Goal: Task Accomplishment & Management: Complete application form

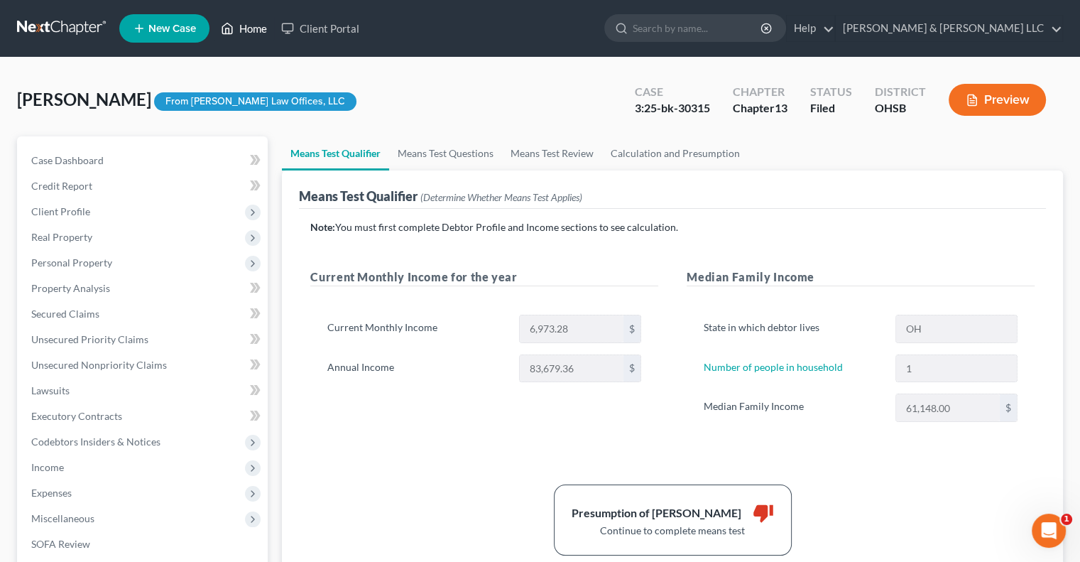
click at [254, 26] on link "Home" at bounding box center [244, 29] width 60 height 26
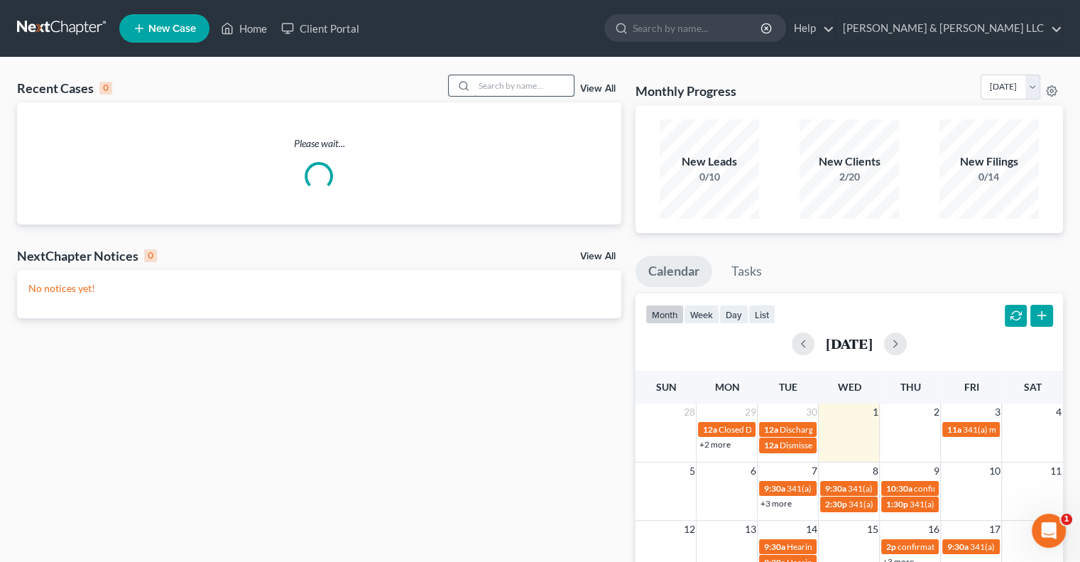
click at [496, 87] on input "search" at bounding box center [523, 85] width 99 height 21
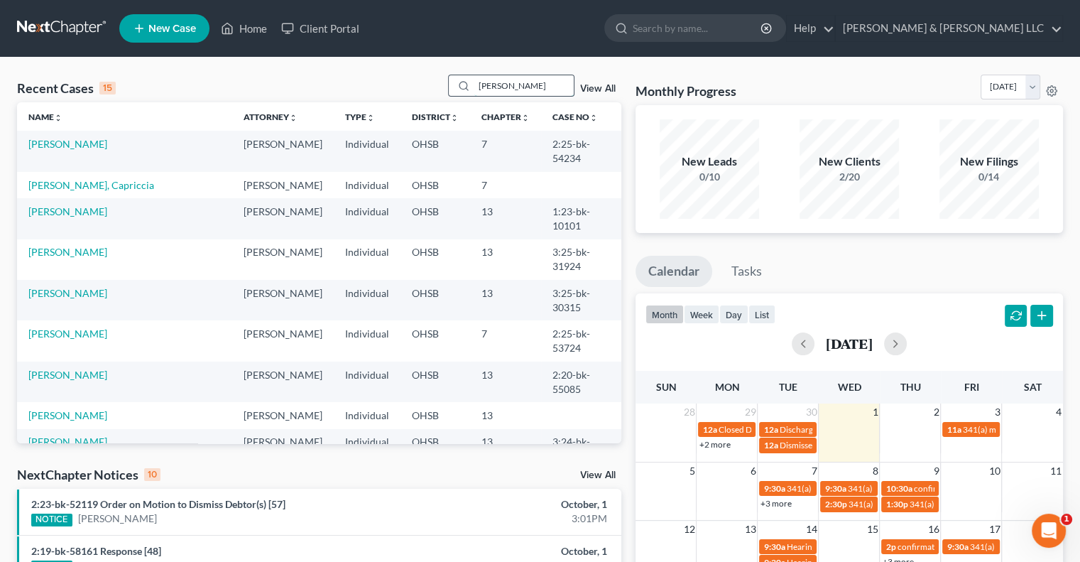
type input "[PERSON_NAME]"
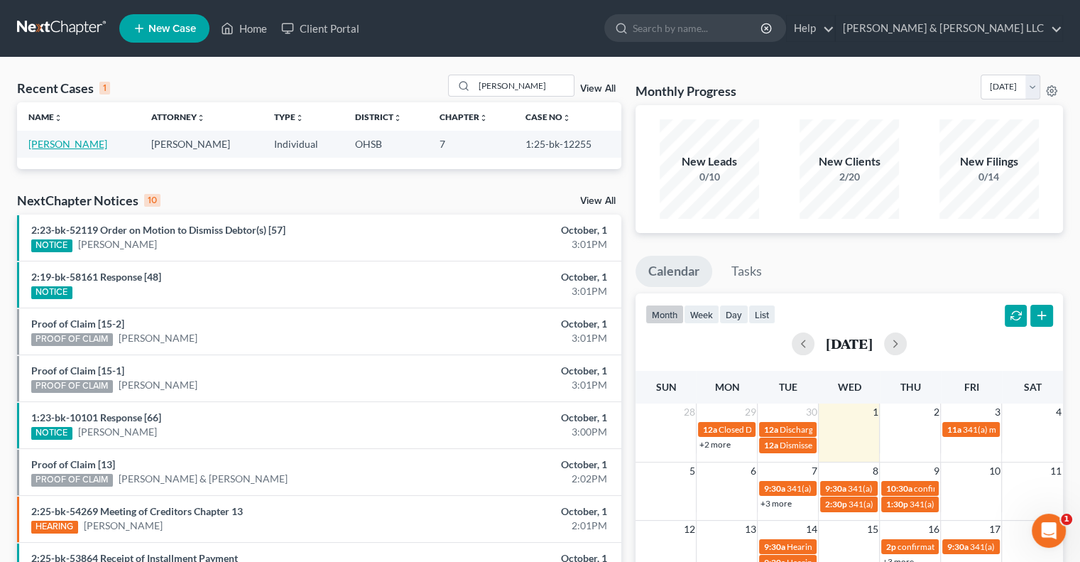
click at [71, 143] on link "[PERSON_NAME]" at bounding box center [67, 144] width 79 height 12
select select "6"
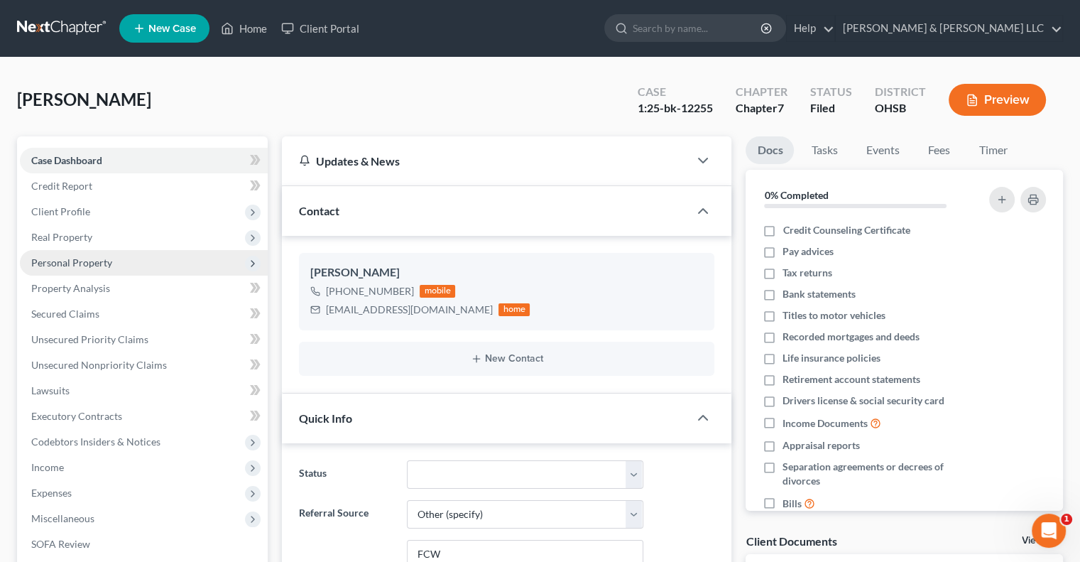
click at [87, 264] on span "Personal Property" at bounding box center [71, 262] width 81 height 12
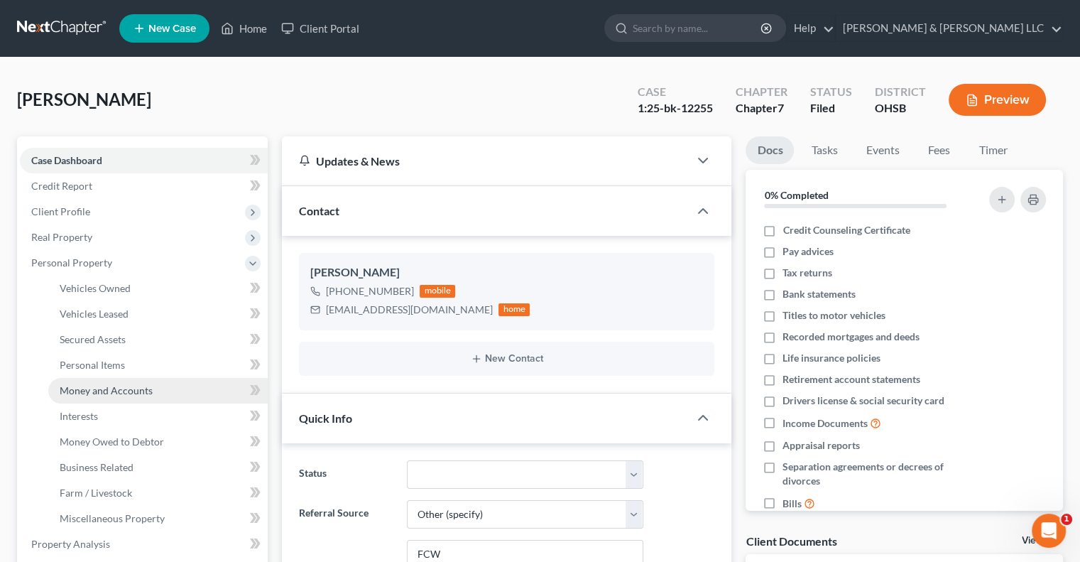
click at [114, 391] on span "Money and Accounts" at bounding box center [106, 390] width 93 height 12
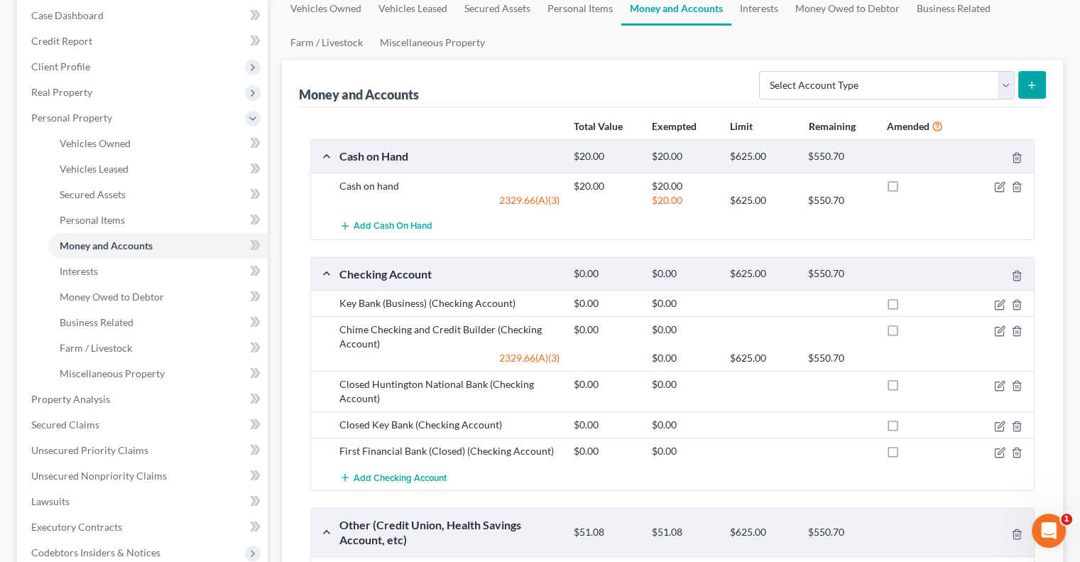
scroll to position [142, 0]
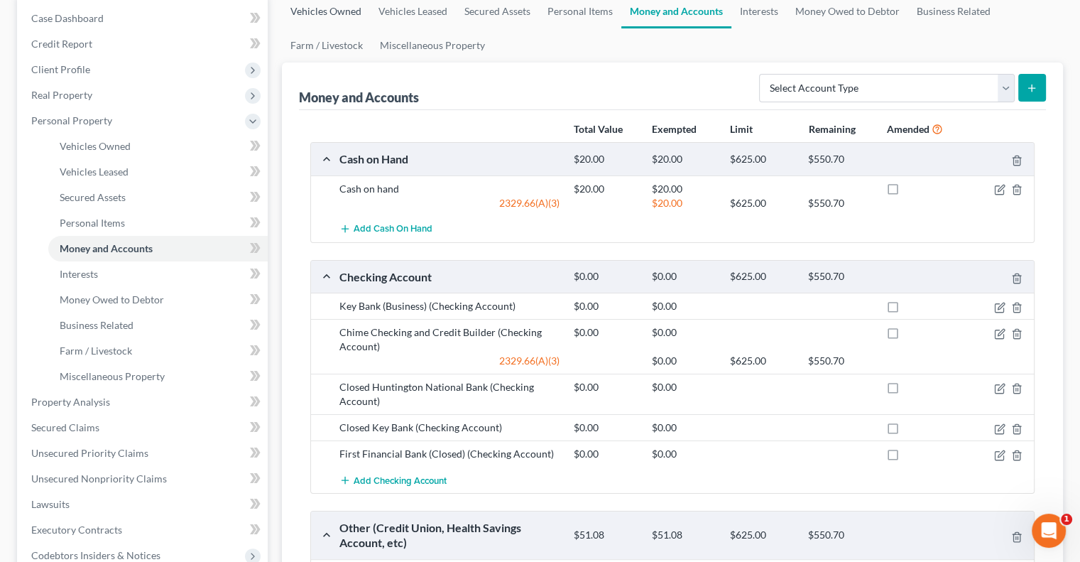
click at [340, 13] on link "Vehicles Owned" at bounding box center [326, 11] width 88 height 34
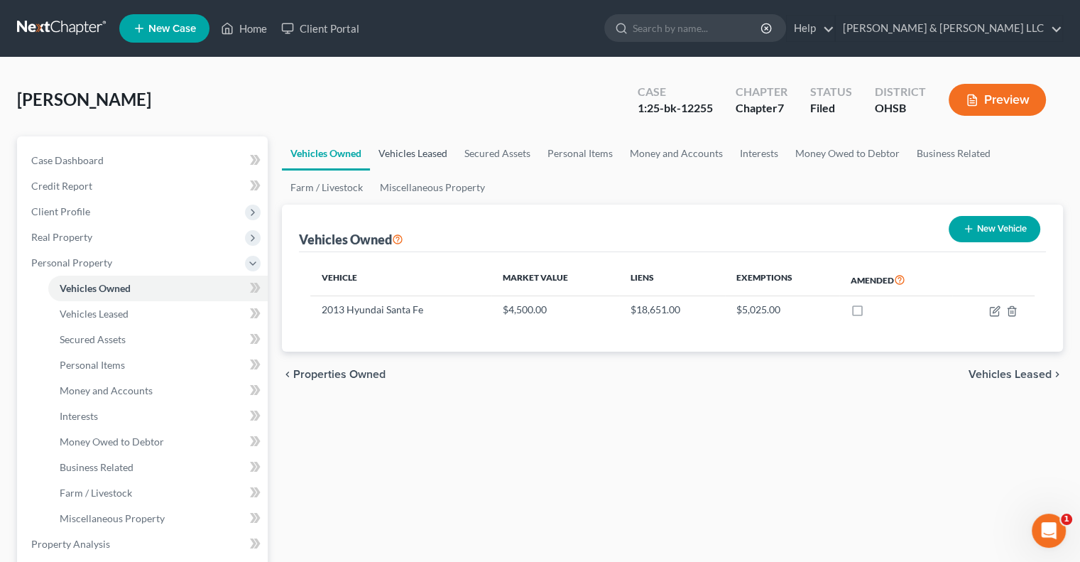
click at [431, 153] on link "Vehicles Leased" at bounding box center [413, 153] width 86 height 34
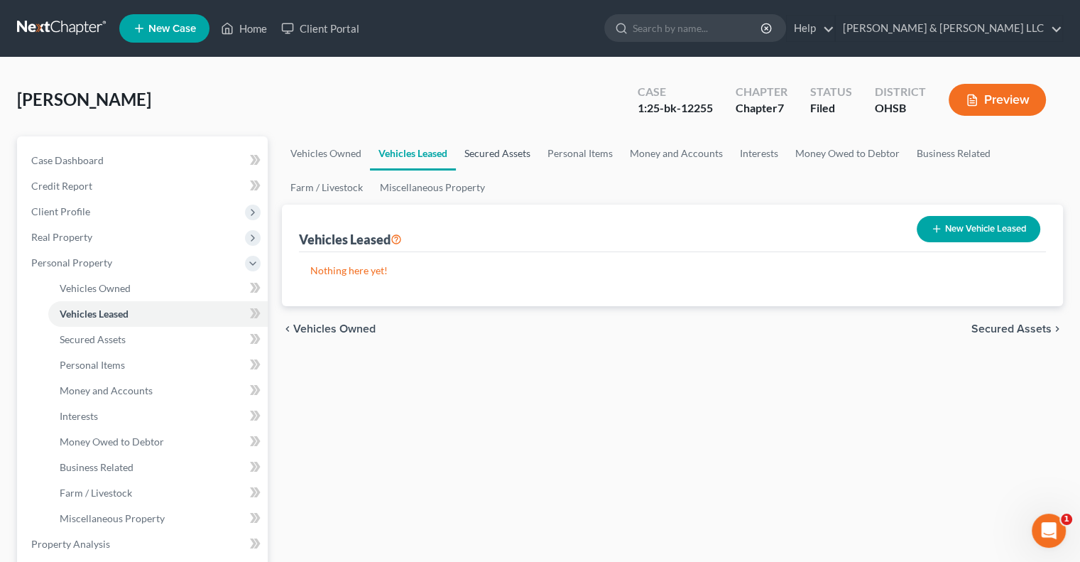
click at [495, 156] on link "Secured Assets" at bounding box center [497, 153] width 83 height 34
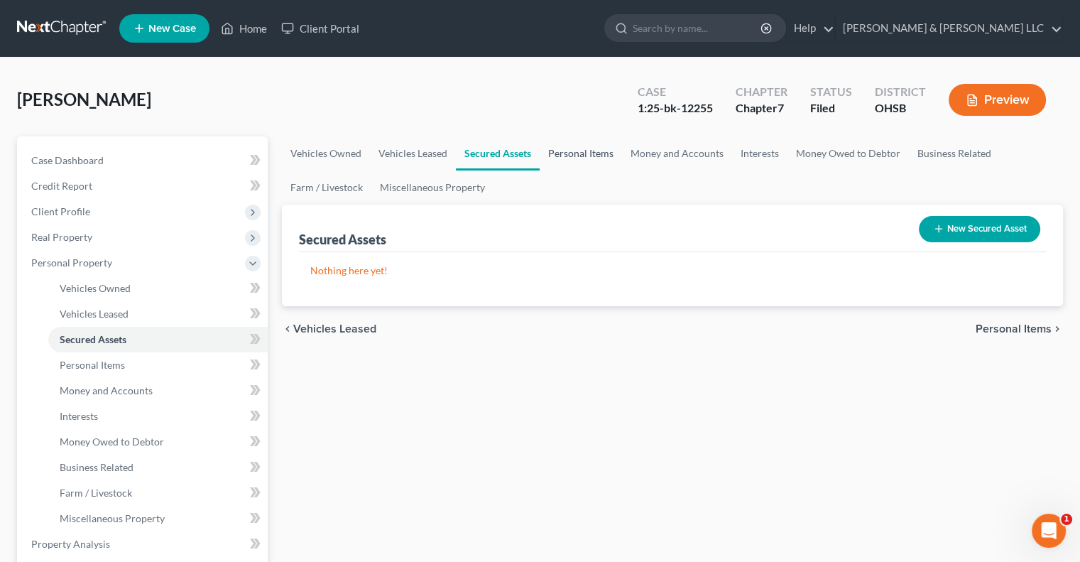
click at [577, 155] on link "Personal Items" at bounding box center [581, 153] width 82 height 34
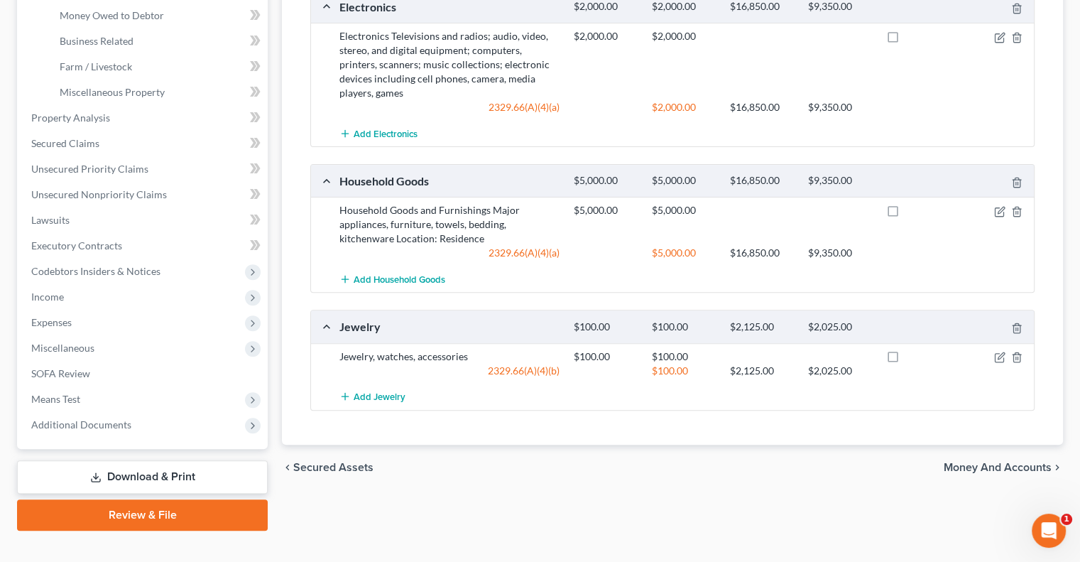
scroll to position [71, 0]
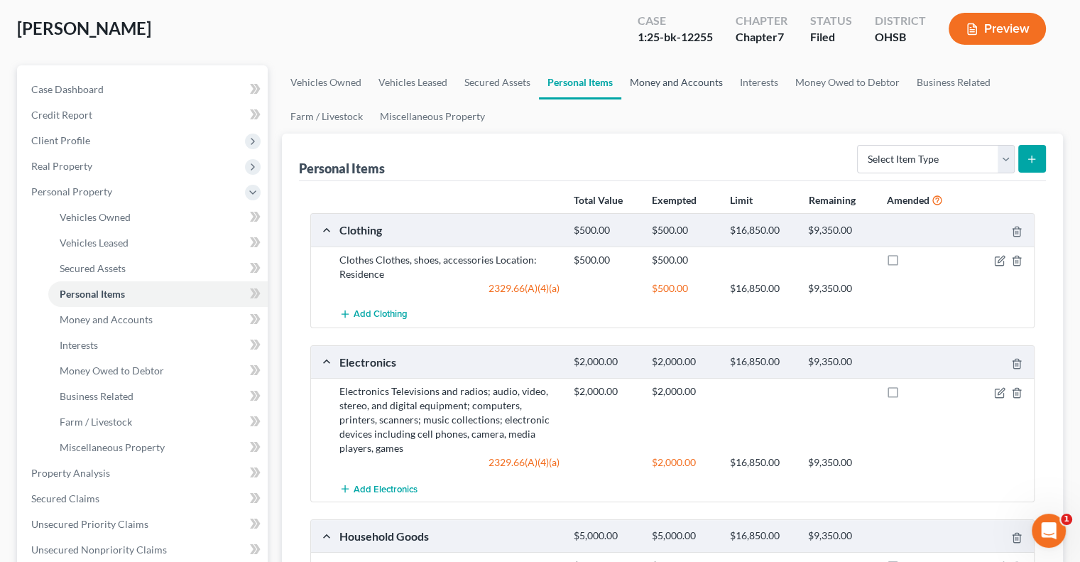
click at [665, 85] on link "Money and Accounts" at bounding box center [676, 82] width 110 height 34
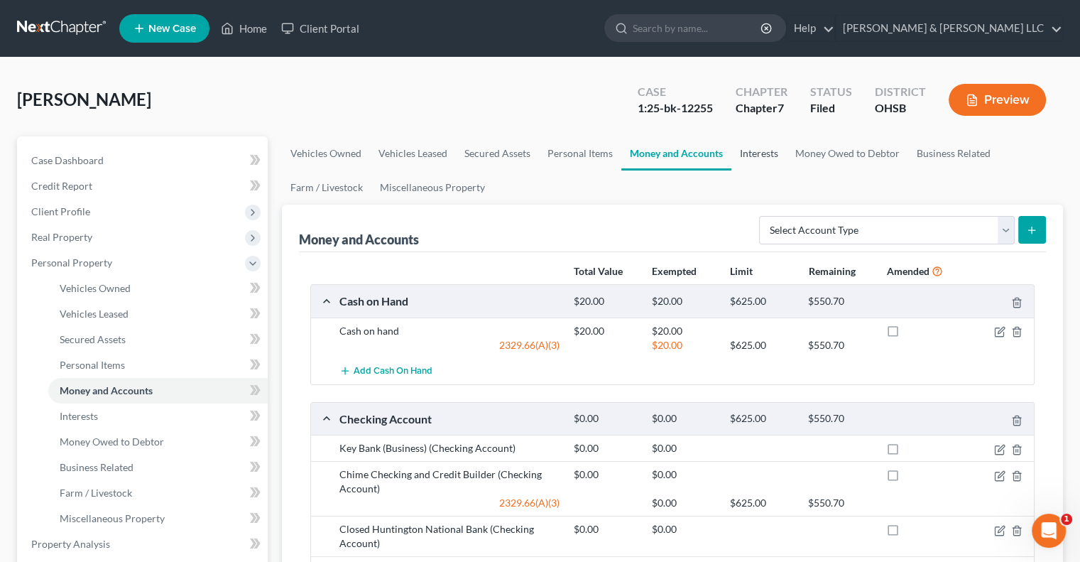
drag, startPoint x: 757, startPoint y: 153, endPoint x: 686, endPoint y: 168, distance: 72.4
click at [757, 155] on link "Interests" at bounding box center [759, 153] width 55 height 34
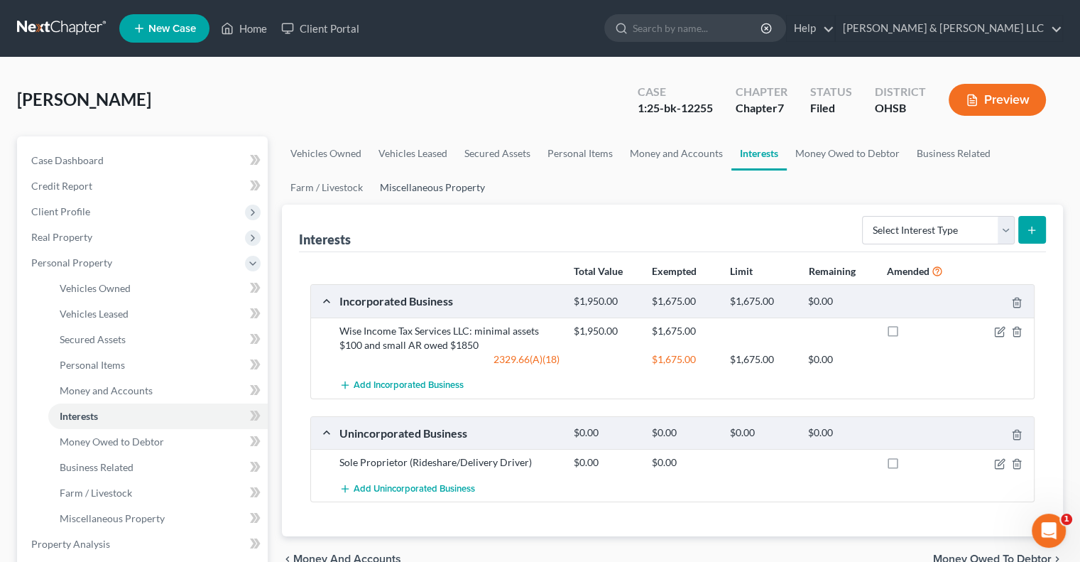
scroll to position [71, 0]
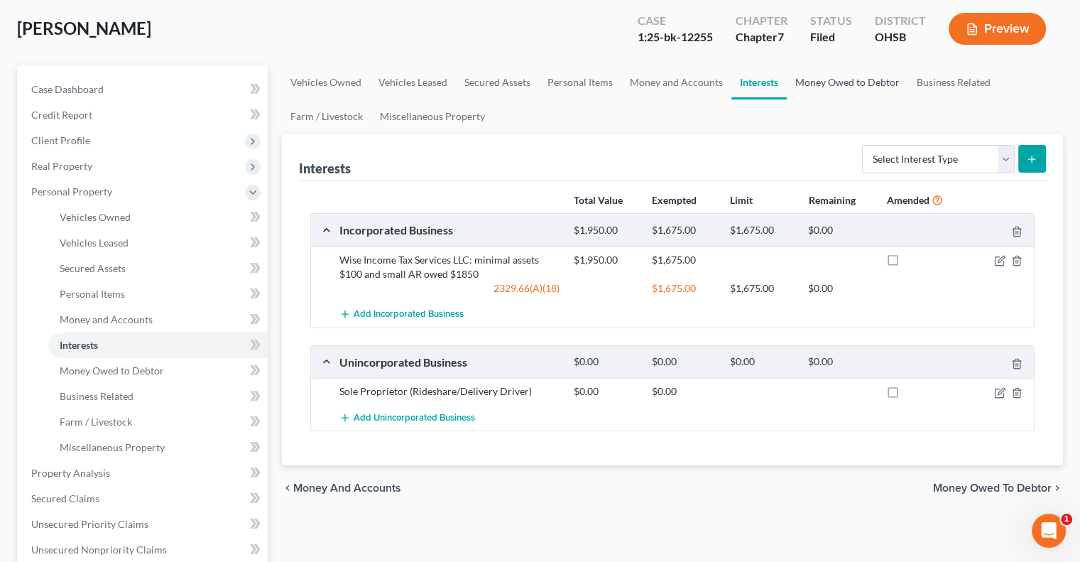
click at [805, 76] on link "Money Owed to Debtor" at bounding box center [847, 82] width 121 height 34
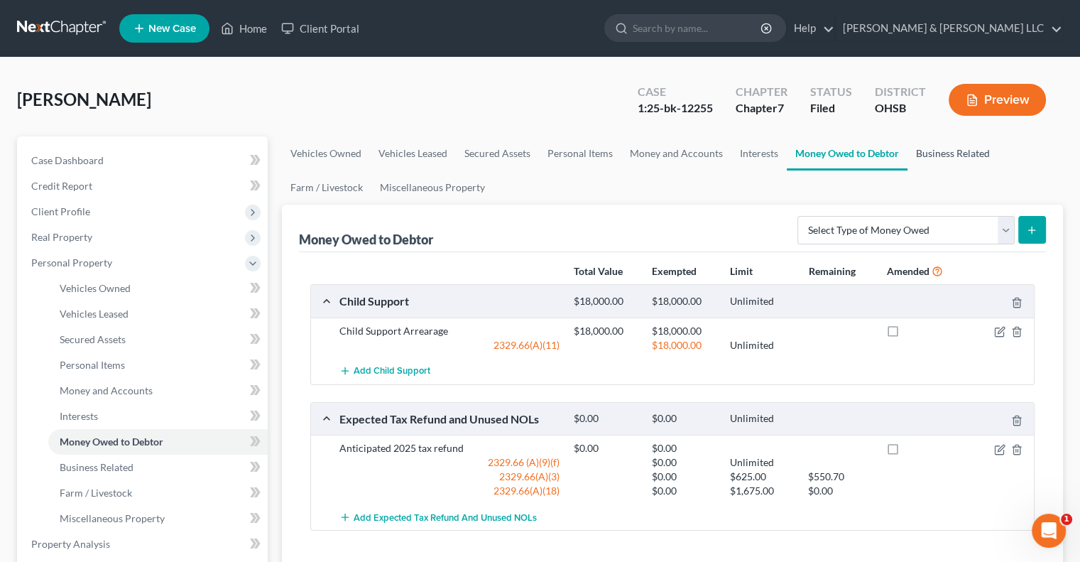
click at [955, 153] on link "Business Related" at bounding box center [953, 153] width 91 height 34
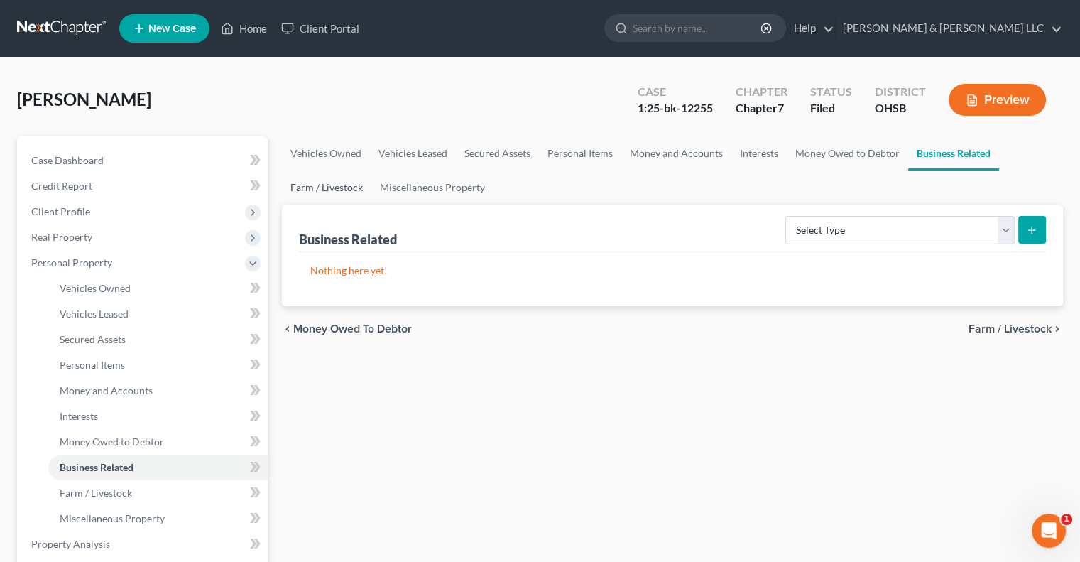
click at [342, 194] on link "Farm / Livestock" at bounding box center [326, 187] width 89 height 34
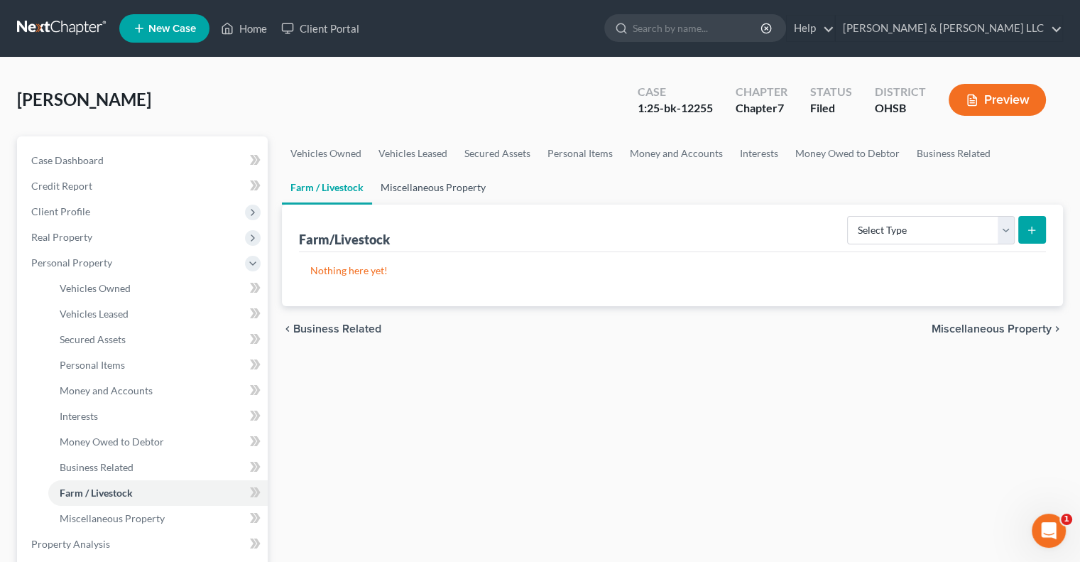
click at [427, 190] on link "Miscellaneous Property" at bounding box center [433, 187] width 122 height 34
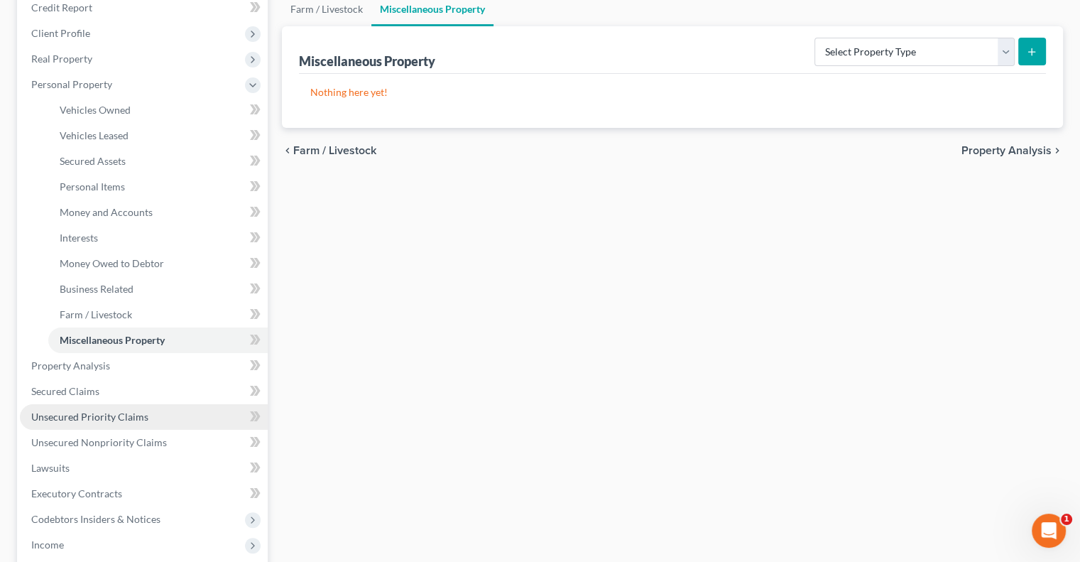
scroll to position [355, 0]
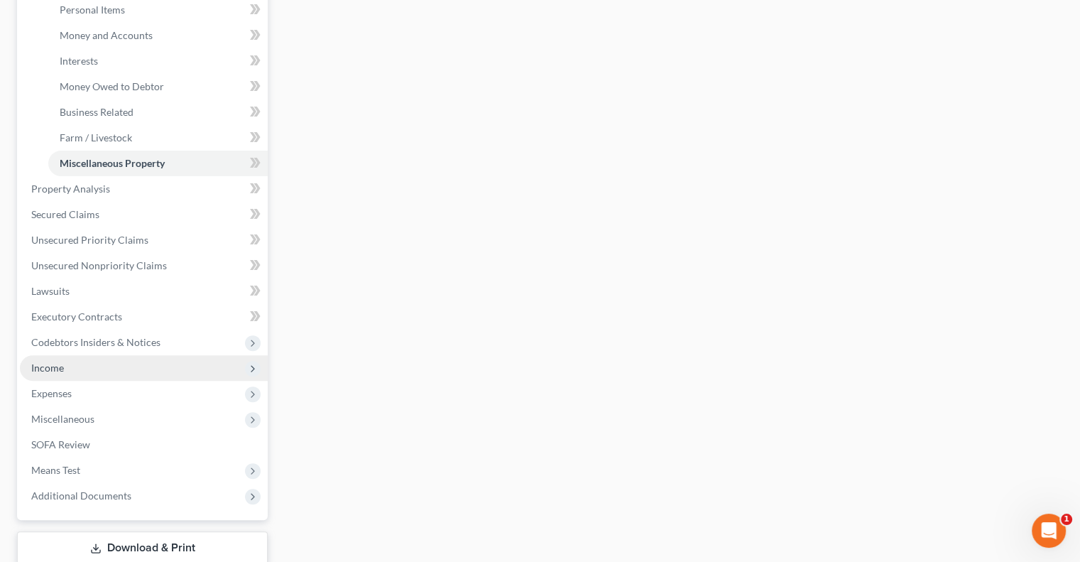
click at [97, 358] on span "Income" at bounding box center [144, 368] width 248 height 26
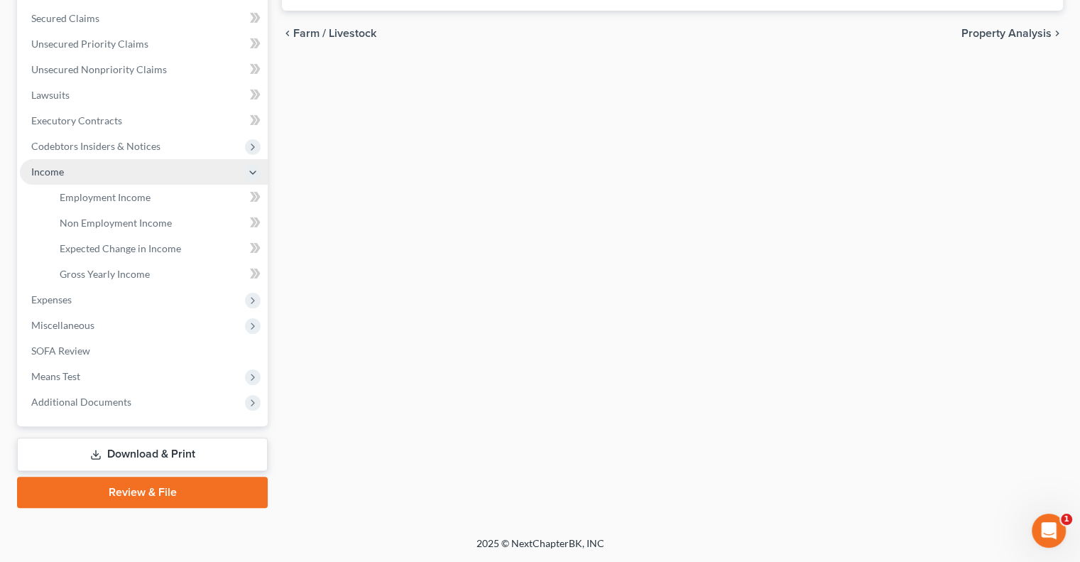
scroll to position [294, 0]
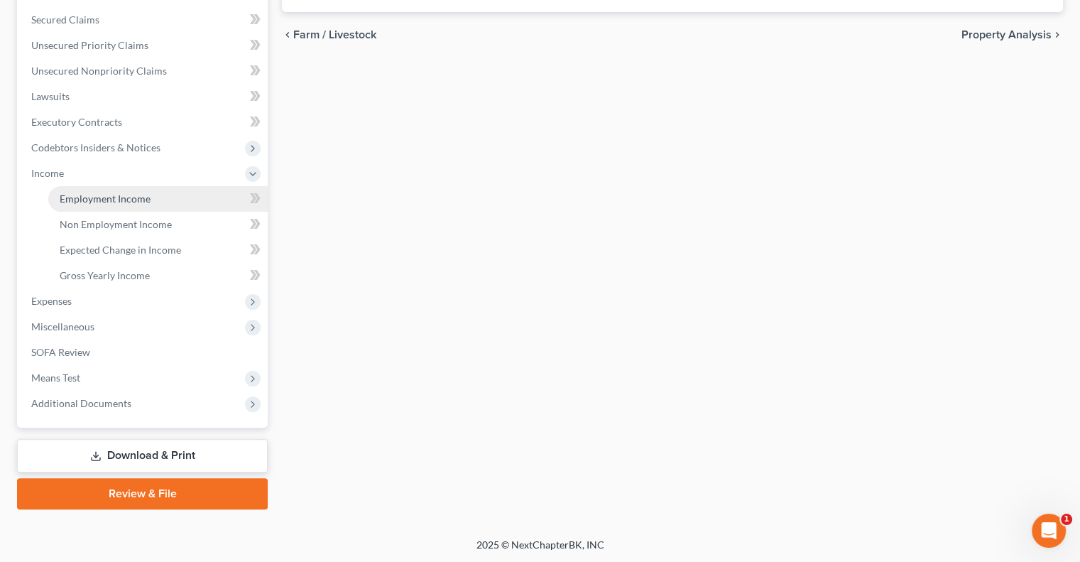
click at [125, 201] on span "Employment Income" at bounding box center [105, 198] width 91 height 12
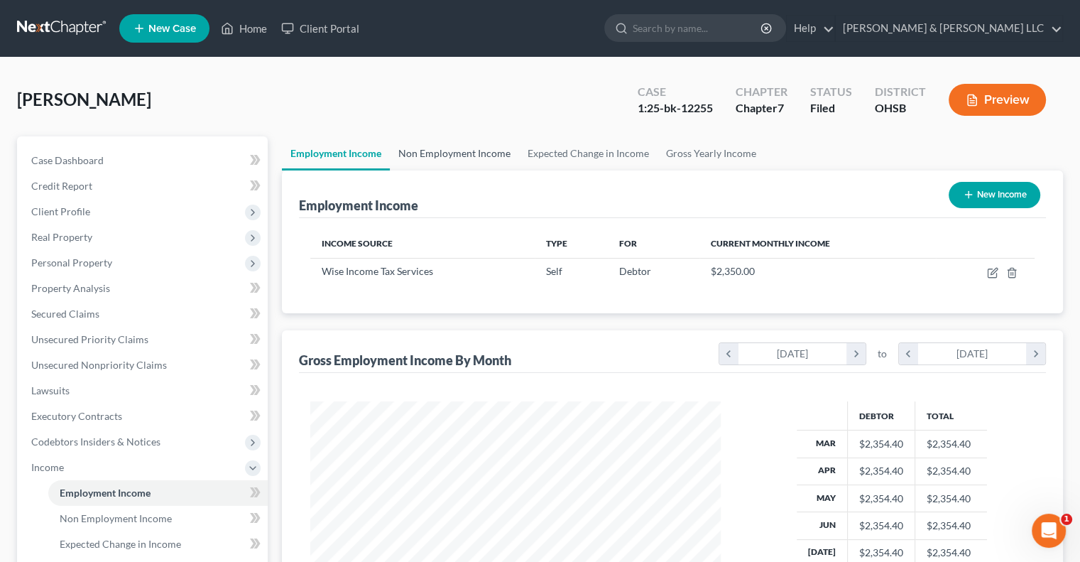
click at [467, 161] on link "Non Employment Income" at bounding box center [454, 153] width 129 height 34
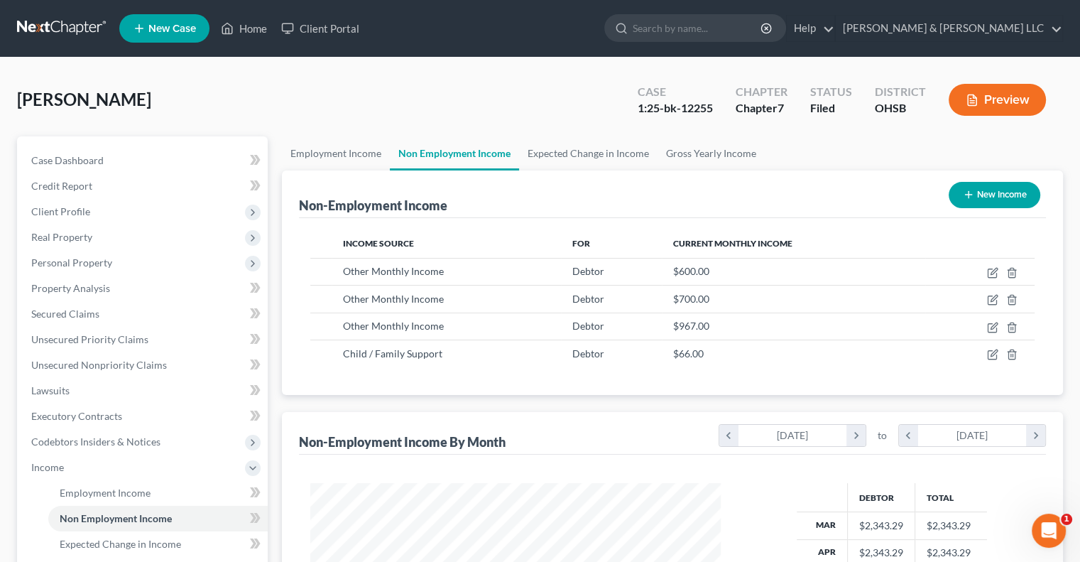
scroll to position [253, 438]
